Goal: Task Accomplishment & Management: Use online tool/utility

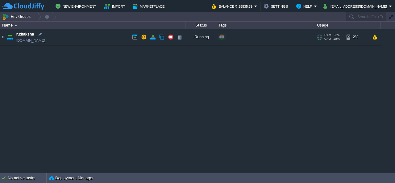
click at [4, 39] on img at bounding box center [2, 37] width 5 height 17
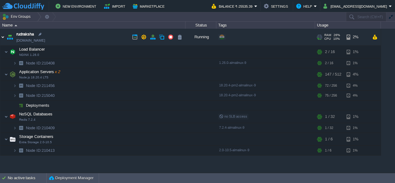
click at [2, 38] on img at bounding box center [2, 37] width 5 height 17
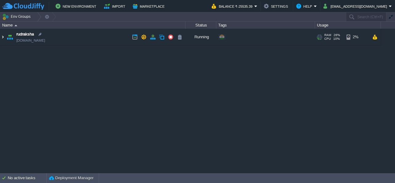
click at [2, 38] on img at bounding box center [2, 37] width 5 height 17
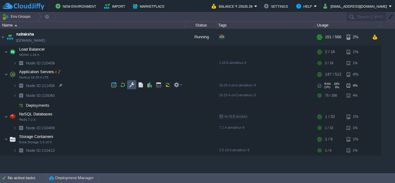
click at [131, 86] on button "button" at bounding box center [132, 85] width 6 height 6
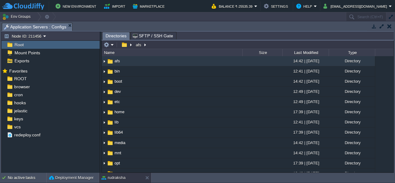
scroll to position [187, 0]
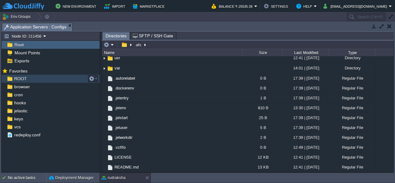
click at [23, 76] on span "ROOT" at bounding box center [20, 79] width 15 height 6
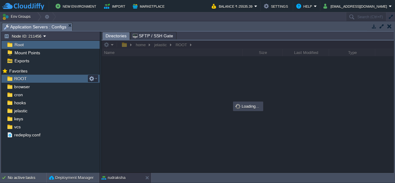
scroll to position [0, 0]
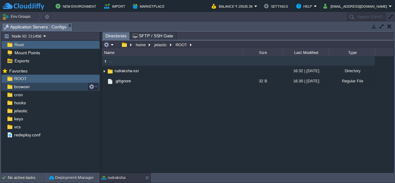
click at [30, 86] on span "browser" at bounding box center [22, 87] width 18 height 6
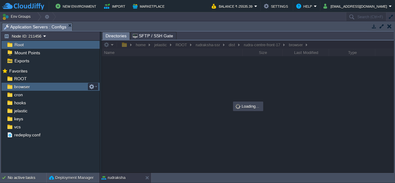
drag, startPoint x: 30, startPoint y: 84, endPoint x: 193, endPoint y: 79, distance: 163.5
click at [193, 79] on div at bounding box center [247, 106] width 291 height 132
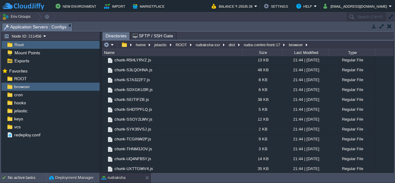
scroll to position [940, 0]
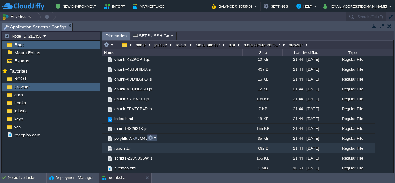
click at [152, 138] on button "button" at bounding box center [151, 138] width 6 height 6
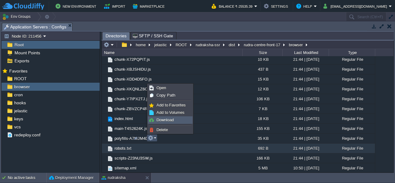
click at [165, 122] on span "Download" at bounding box center [164, 119] width 17 height 5
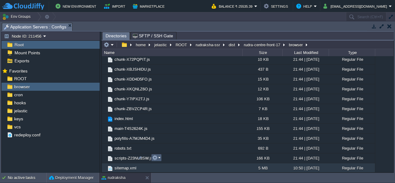
click at [154, 156] on button "button" at bounding box center [155, 158] width 6 height 6
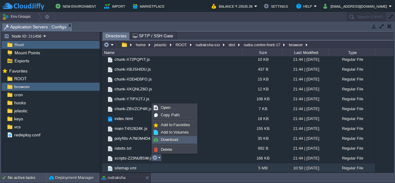
click at [165, 139] on span "Download" at bounding box center [169, 139] width 17 height 5
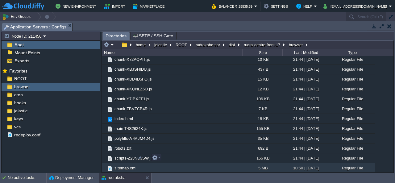
scroll to position [724, 0]
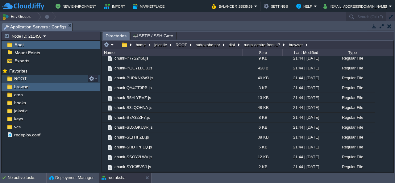
click at [23, 79] on span "ROOT" at bounding box center [20, 79] width 15 height 6
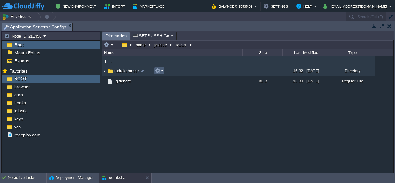
click at [157, 71] on button "button" at bounding box center [158, 71] width 6 height 6
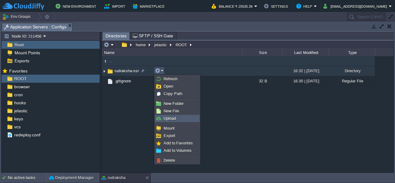
click at [172, 117] on span "Upload" at bounding box center [169, 118] width 12 height 5
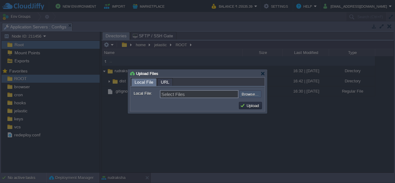
click at [253, 92] on input "file" at bounding box center [222, 93] width 78 height 7
type input "C:\fakepath\dist.zip"
type input "dist.zip"
click at [257, 108] on button "Upload" at bounding box center [250, 106] width 21 height 6
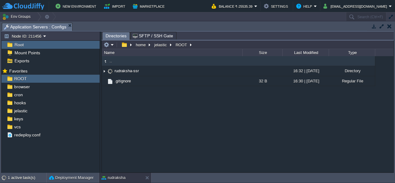
click at [187, 112] on div ".. rudraksha-ssr 16:32 | [DATE] Directory .. dist 16:42 | [DATE] Directory .git…" at bounding box center [247, 114] width 291 height 116
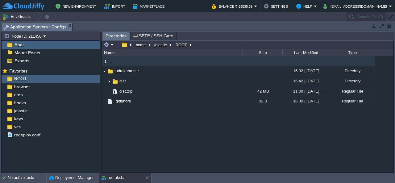
click at [389, 26] on button "button" at bounding box center [389, 26] width 4 height 6
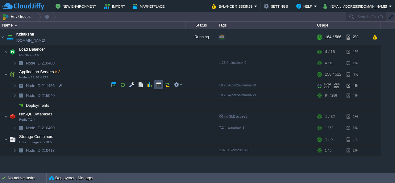
click at [157, 85] on button "button" at bounding box center [159, 85] width 6 height 6
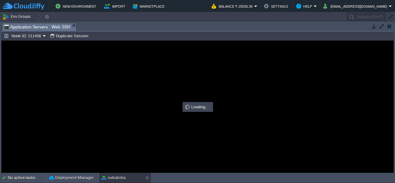
type input "#000000"
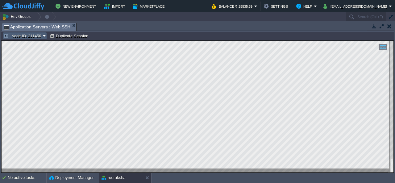
click at [28, 34] on button "Node ID: 211456" at bounding box center [23, 36] width 39 height 6
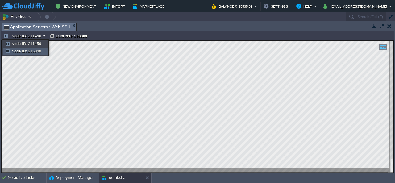
click at [36, 49] on span "Node ID: 215040" at bounding box center [26, 51] width 30 height 5
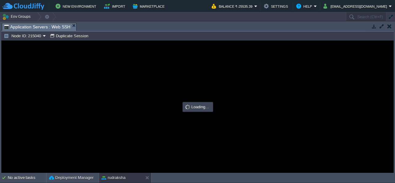
type input "#000000"
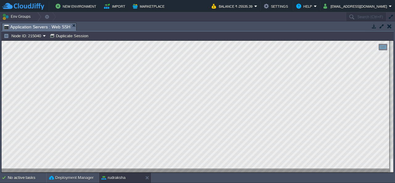
click at [390, 27] on button "button" at bounding box center [389, 26] width 4 height 6
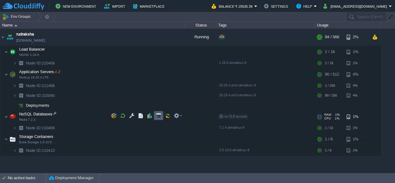
click at [157, 114] on button "button" at bounding box center [159, 116] width 6 height 6
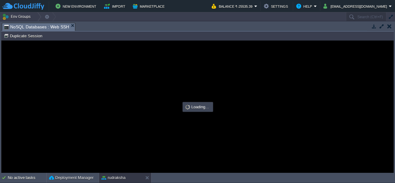
type input "#000000"
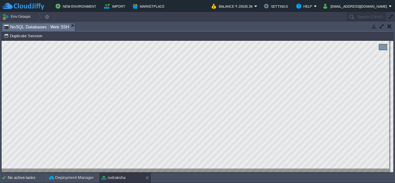
click at [389, 27] on button "button" at bounding box center [389, 26] width 4 height 6
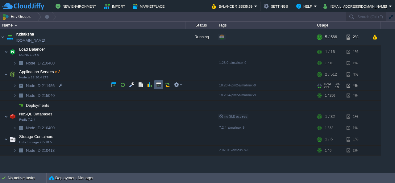
click at [157, 85] on button "button" at bounding box center [159, 85] width 6 height 6
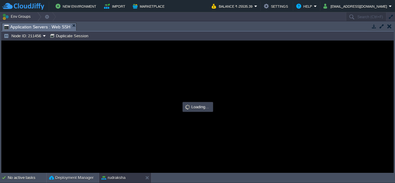
type input "#000000"
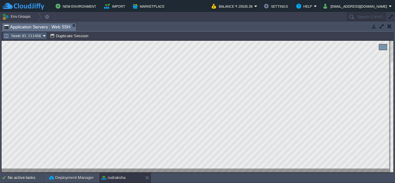
click at [39, 38] on button "Node ID: 211456" at bounding box center [23, 36] width 39 height 6
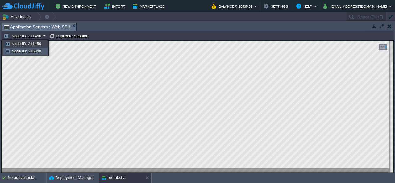
click at [39, 51] on span "Node ID: 215040" at bounding box center [26, 51] width 30 height 5
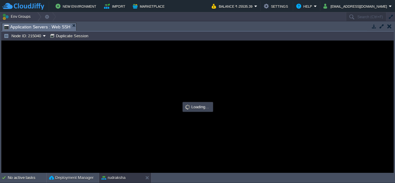
type input "#000000"
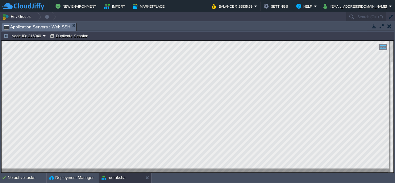
click at [391, 26] on button "button" at bounding box center [389, 26] width 4 height 6
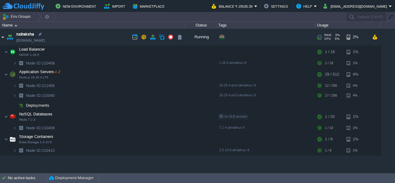
click at [2, 38] on img at bounding box center [2, 37] width 5 height 17
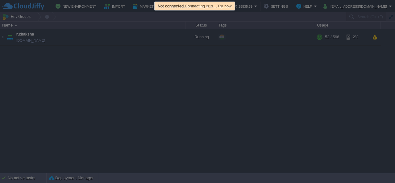
click at [199, 123] on div at bounding box center [197, 91] width 395 height 183
